Goal: Task Accomplishment & Management: Manage account settings

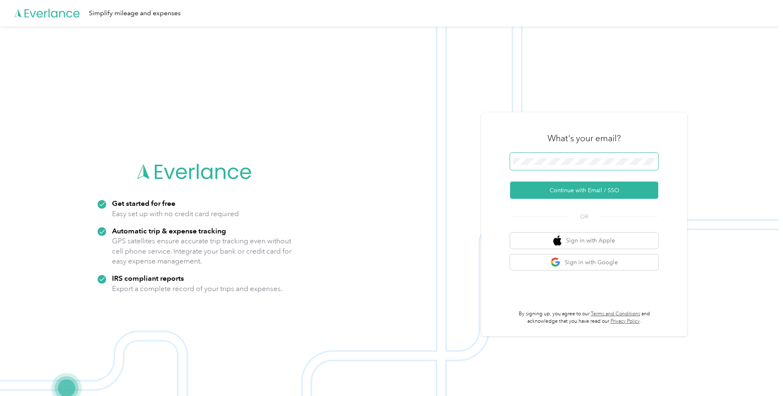
click at [538, 167] on span at bounding box center [584, 161] width 148 height 17
click at [555, 191] on button "Continue with Email / SSO" at bounding box center [584, 190] width 148 height 17
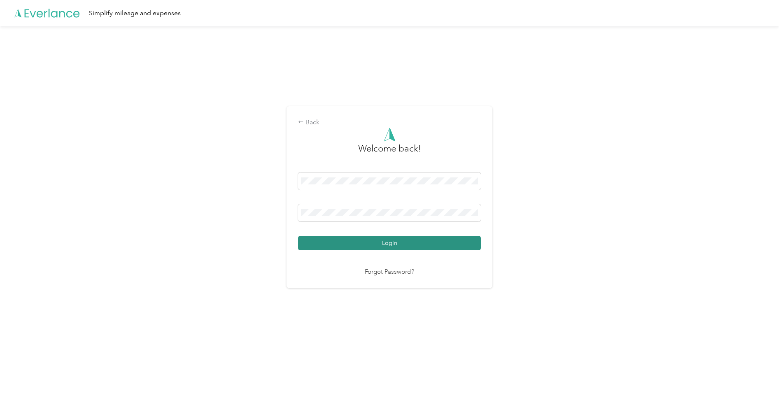
click at [339, 247] on button "Login" at bounding box center [389, 243] width 183 height 14
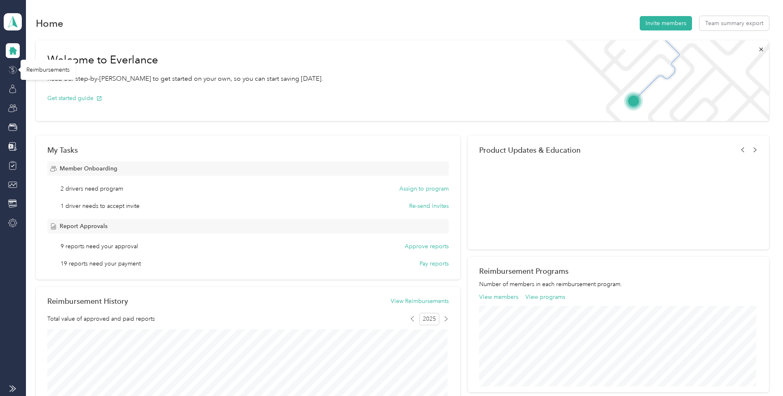
click at [11, 68] on icon at bounding box center [12, 69] width 9 height 9
